Goal: Transaction & Acquisition: Purchase product/service

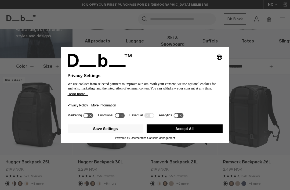
click at [161, 133] on button "Accept All" at bounding box center [185, 129] width 76 height 9
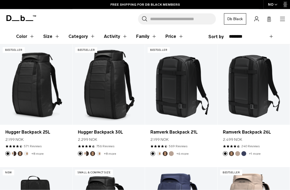
scroll to position [78, 0]
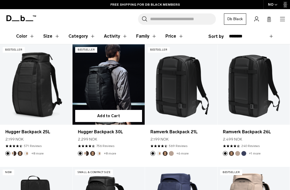
click at [120, 90] on link "Hugger Backpack 30L" at bounding box center [109, 84] width 72 height 80
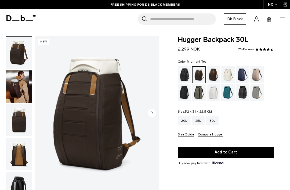
click at [227, 93] on div "Midnight Teal" at bounding box center [229, 92] width 14 height 17
click at [226, 93] on div "Midnight Teal" at bounding box center [229, 92] width 14 height 17
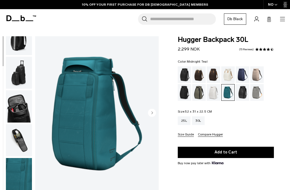
scroll to position [183, 0]
click at [17, 110] on img "button" at bounding box center [19, 106] width 26 height 32
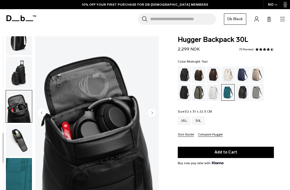
scroll to position [187, 0]
click at [21, 137] on img "button" at bounding box center [19, 140] width 26 height 32
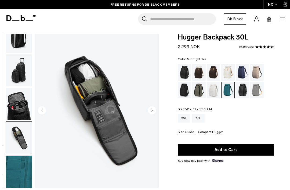
scroll to position [0, 0]
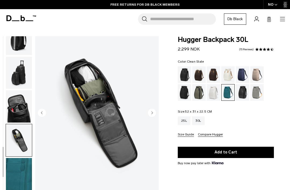
click at [219, 93] on div "Clean Slate" at bounding box center [214, 92] width 14 height 17
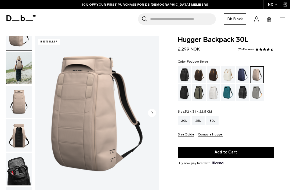
scroll to position [90, 0]
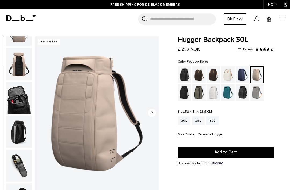
click at [19, 166] on img "button" at bounding box center [19, 166] width 26 height 32
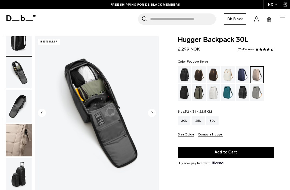
scroll to position [187, 0]
